Goal: Task Accomplishment & Management: Manage account settings

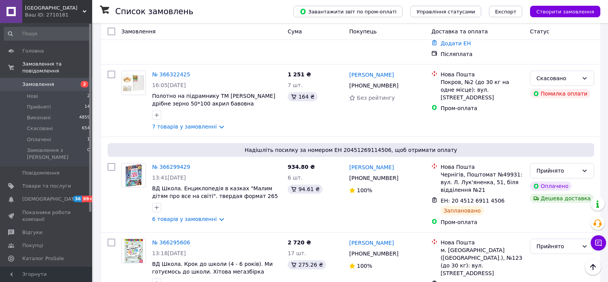
scroll to position [307, 0]
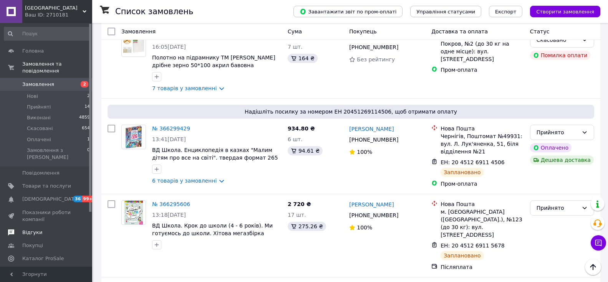
click at [40, 229] on span "Відгуки" at bounding box center [46, 232] width 49 height 7
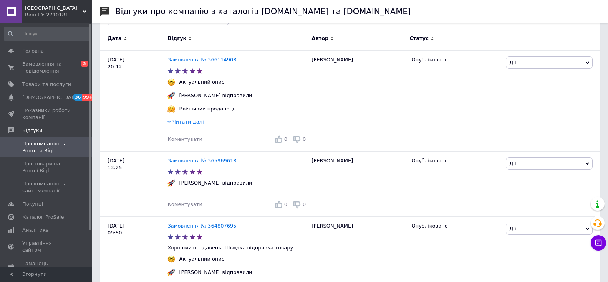
scroll to position [77, 0]
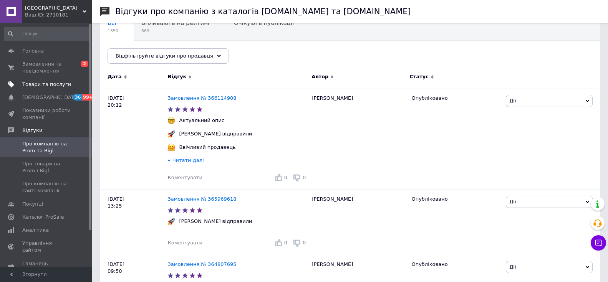
click at [49, 86] on span "Товари та послуги" at bounding box center [46, 84] width 49 height 7
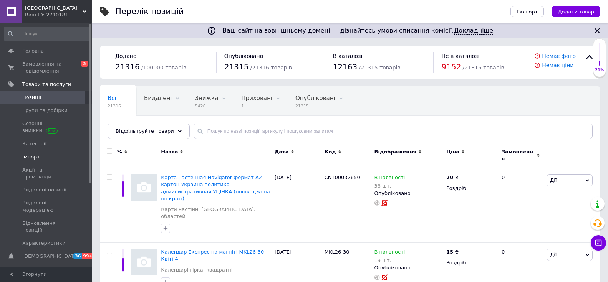
click at [31, 154] on span "Імпорт" at bounding box center [31, 157] width 18 height 7
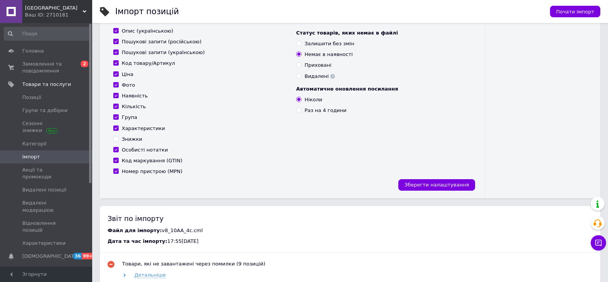
scroll to position [269, 0]
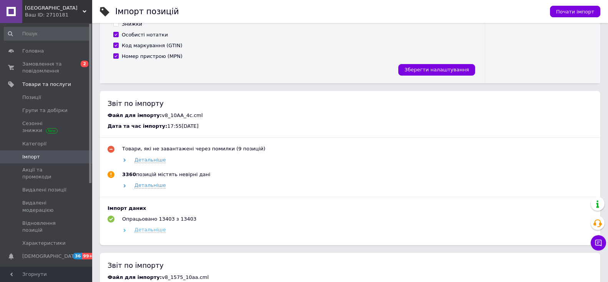
click at [150, 233] on span "Детальніше" at bounding box center [149, 230] width 31 height 6
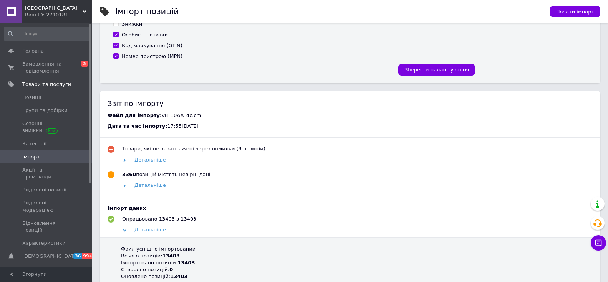
scroll to position [115, 0]
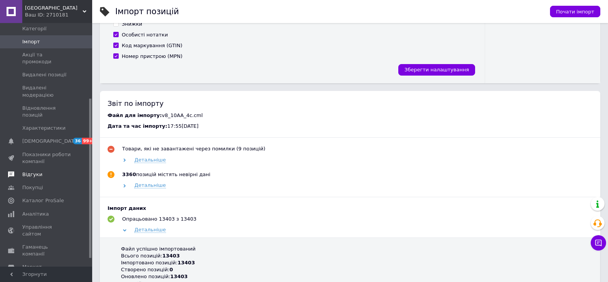
click at [33, 171] on span "Відгуки" at bounding box center [32, 174] width 20 height 7
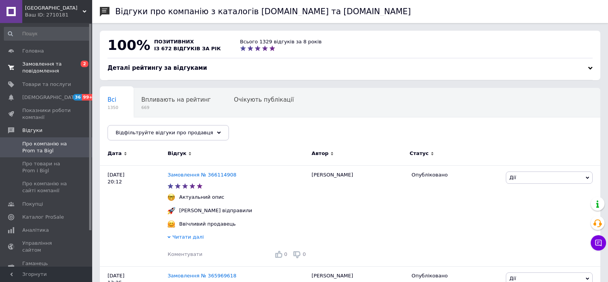
click at [37, 71] on span "Замовлення та повідомлення" at bounding box center [46, 68] width 49 height 14
